Goal: Communication & Community: Ask a question

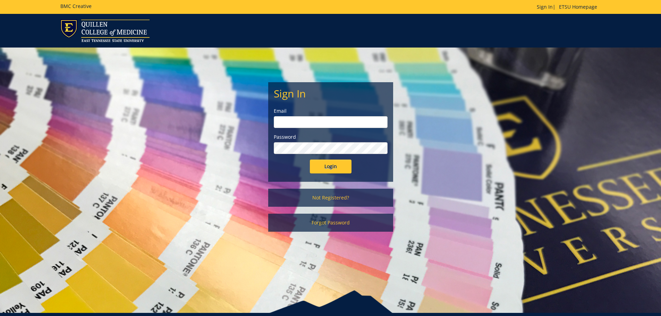
click at [324, 118] on input "email" at bounding box center [331, 122] width 114 height 12
type input "[EMAIL_ADDRESS][DOMAIN_NAME]"
click at [310, 160] on input "Login" at bounding box center [331, 167] width 42 height 14
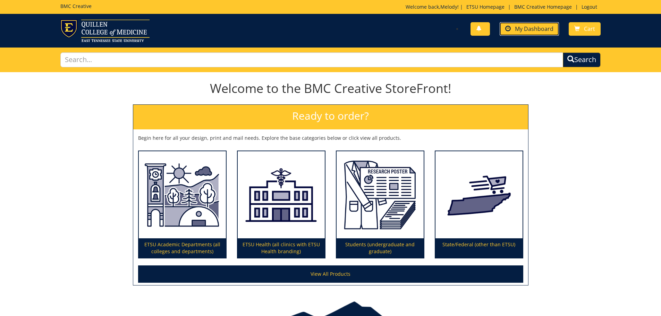
click at [522, 32] on span "My Dashboard" at bounding box center [534, 29] width 39 height 8
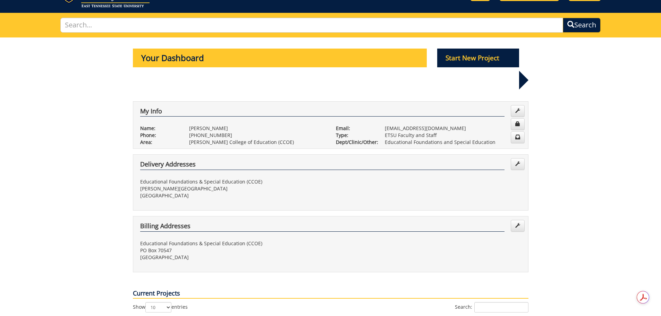
scroll to position [243, 0]
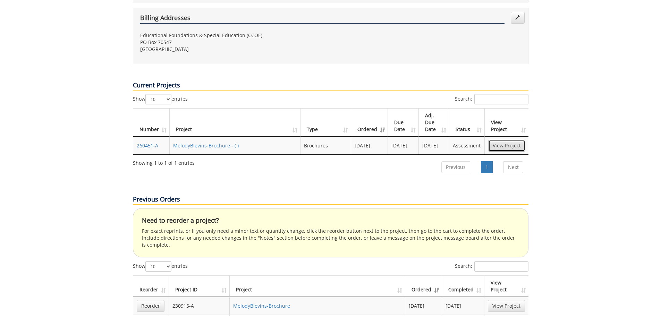
click at [501, 140] on link "View Project" at bounding box center [506, 146] width 37 height 12
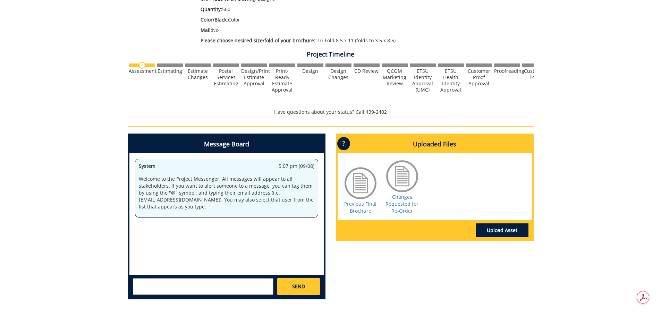
scroll to position [208, 0]
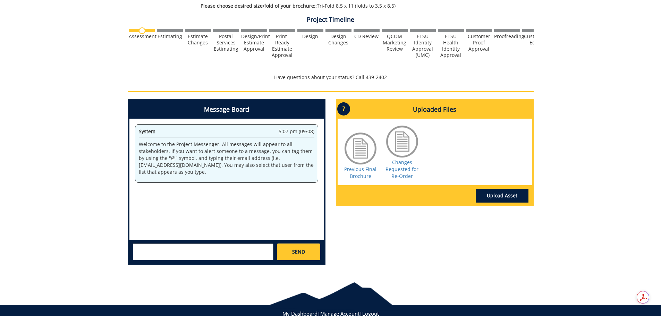
click at [235, 249] on textarea at bounding box center [203, 252] width 141 height 17
click at [230, 253] on textarea at bounding box center [203, 252] width 141 height 17
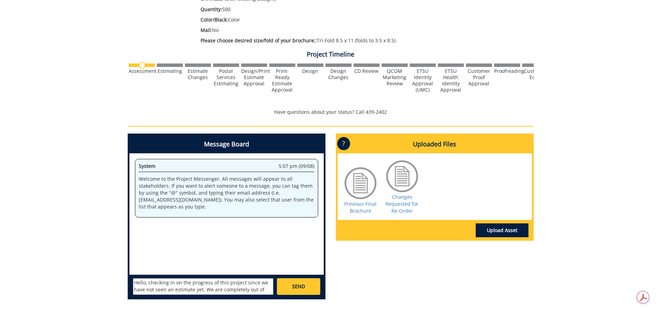
drag, startPoint x: 244, startPoint y: 282, endPoint x: 319, endPoint y: 285, distance: 75.0
click at [247, 282] on textarea "Hello, checking in on the progress of this project since we have not seen an es…" at bounding box center [203, 286] width 141 height 17
type textarea "Hello, checking in on the progress of this project that we requested last week.…"
click at [315, 284] on link "SEND" at bounding box center [298, 286] width 43 height 17
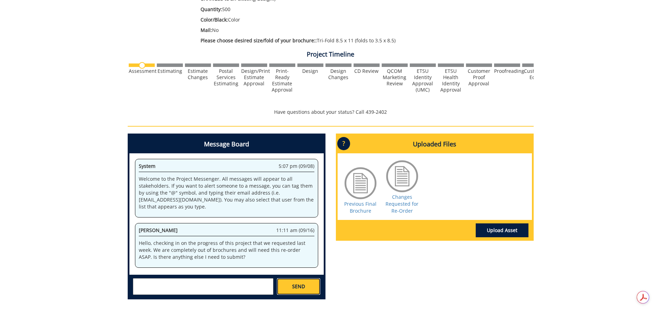
scroll to position [228, 0]
